Goal: Navigation & Orientation: Find specific page/section

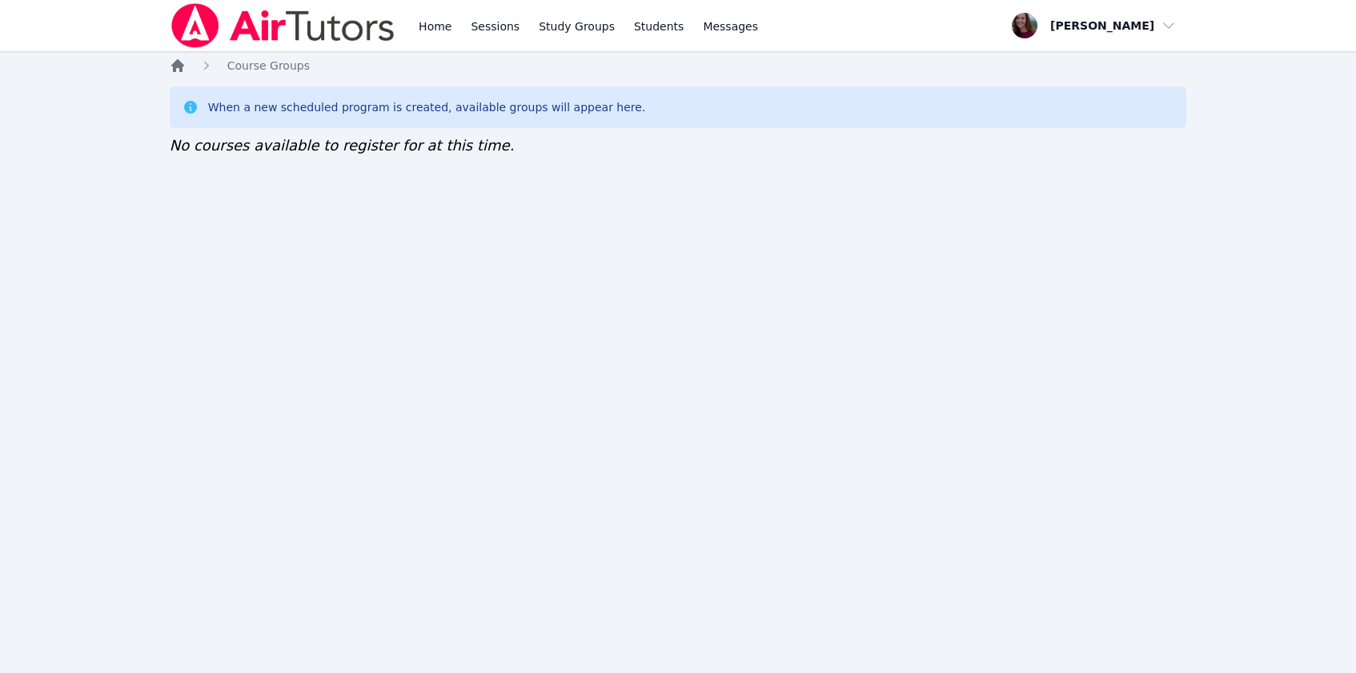
click at [175, 62] on icon "Breadcrumb" at bounding box center [177, 65] width 13 height 13
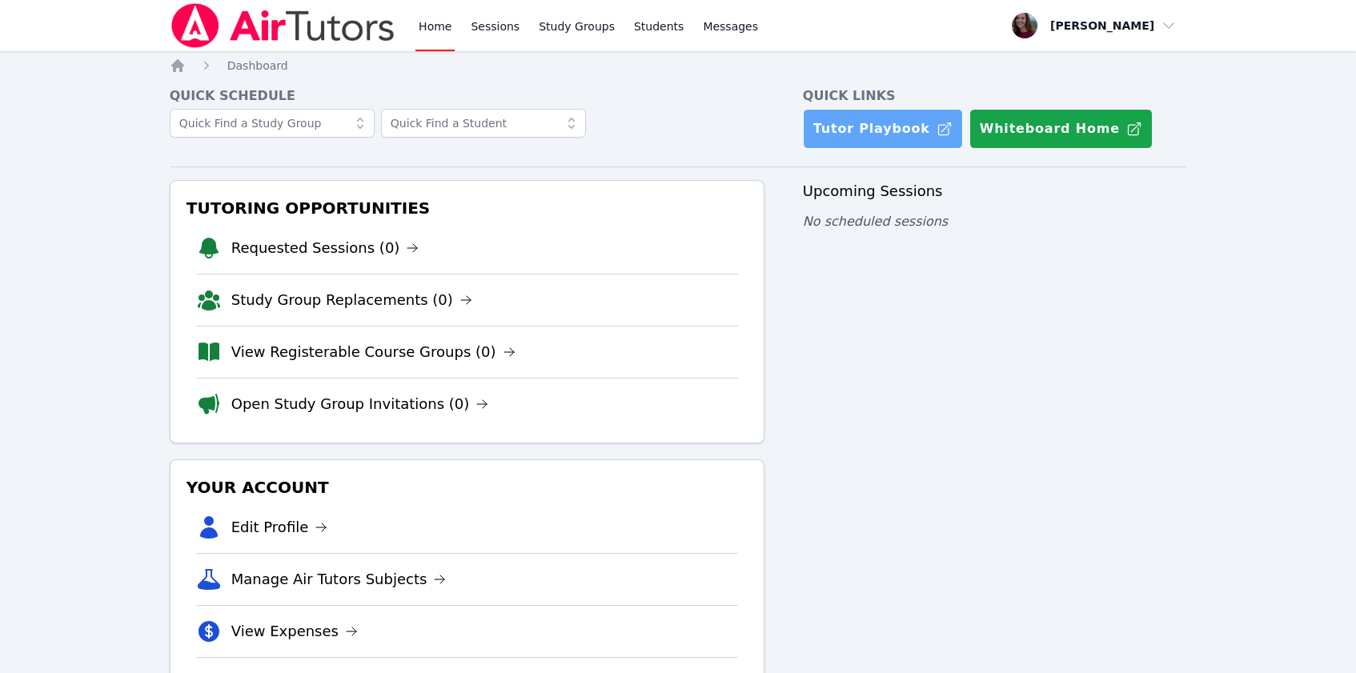
click at [843, 118] on link "Tutor Playbook" at bounding box center [883, 129] width 160 height 40
click at [406, 357] on link "View Registerable Course Groups (0)" at bounding box center [373, 352] width 284 height 22
